Goal: Task Accomplishment & Management: Manage account settings

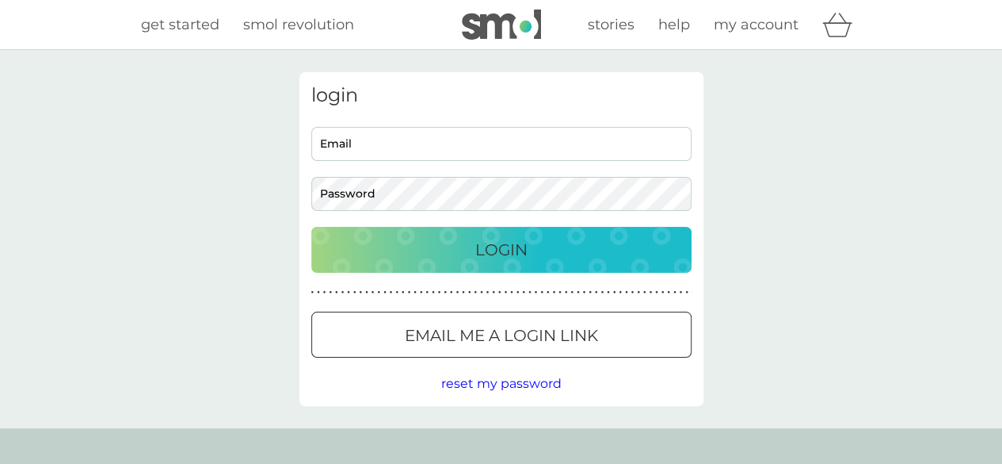
click at [417, 153] on input "Email" at bounding box center [501, 144] width 380 height 34
type input "[EMAIL_ADDRESS][DOMAIN_NAME]"
click at [444, 242] on div "Login" at bounding box center [501, 249] width 349 height 25
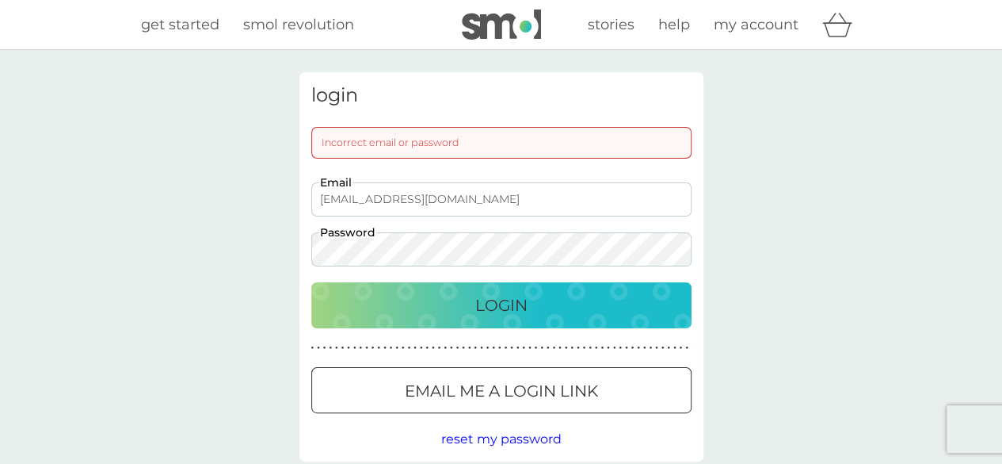
click at [494, 311] on p "Login" at bounding box center [501, 304] width 52 height 25
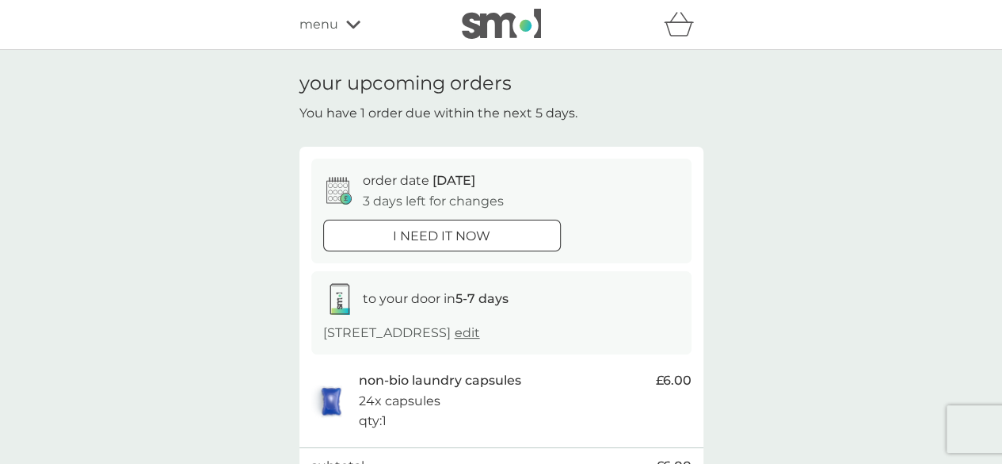
click at [443, 234] on div at bounding box center [442, 234] width 2 height 2
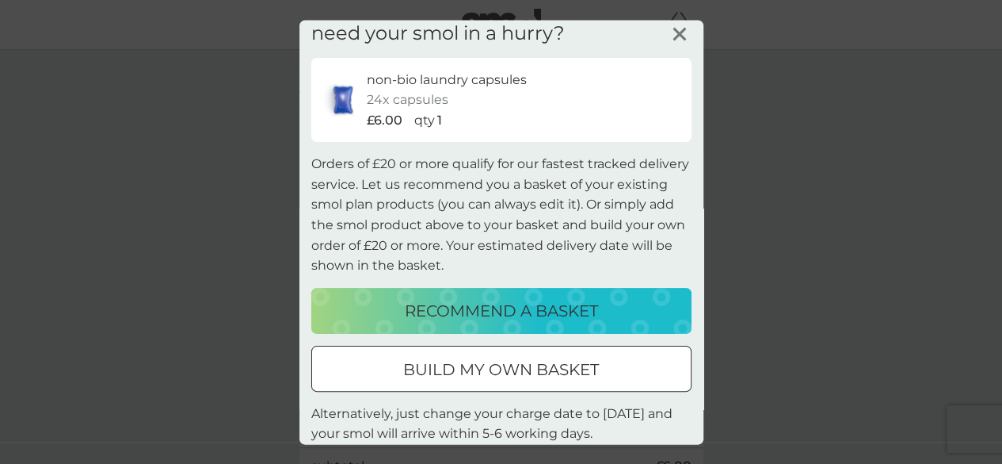
scroll to position [49, 0]
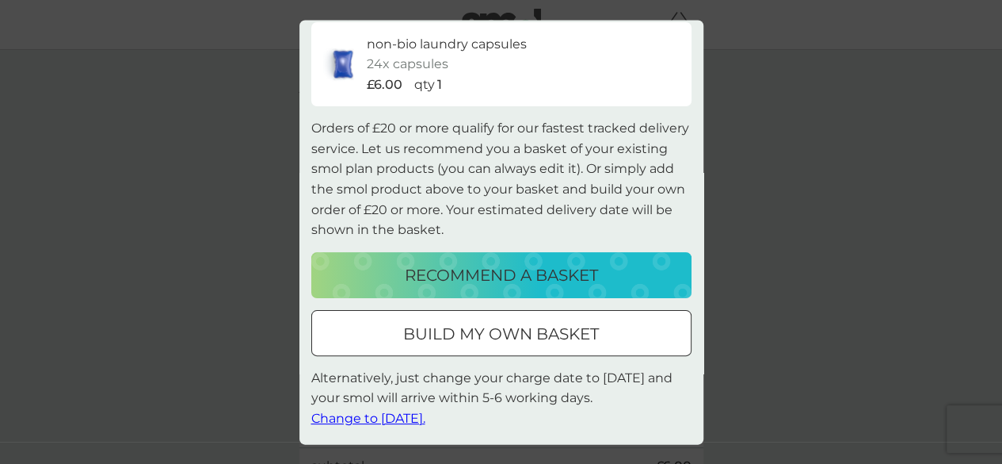
click at [410, 415] on span "Change to tomorrow." at bounding box center [368, 418] width 114 height 15
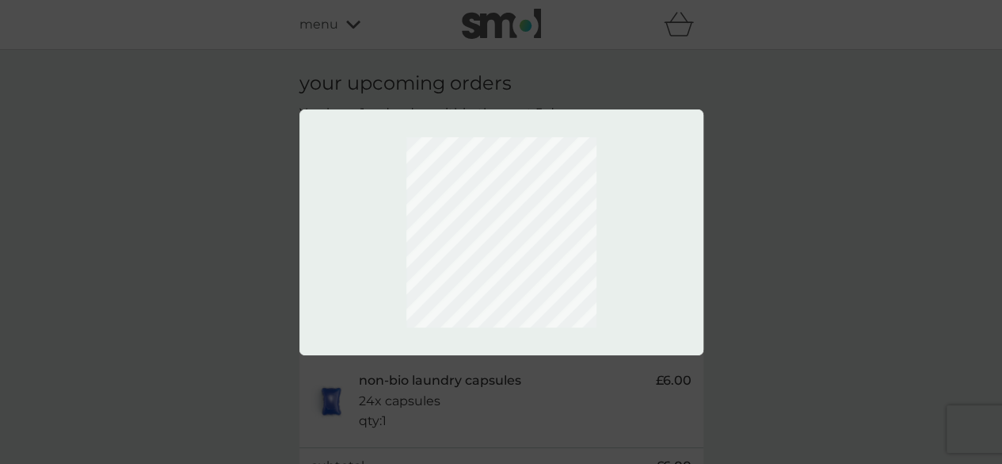
scroll to position [0, 0]
